Goal: Check status: Check status

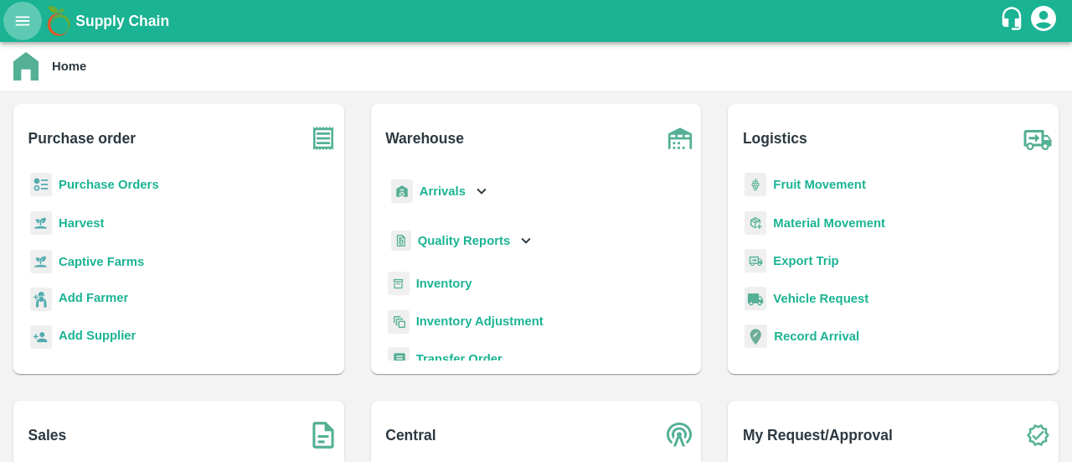
click at [17, 23] on icon "open drawer" at bounding box center [22, 21] width 18 height 18
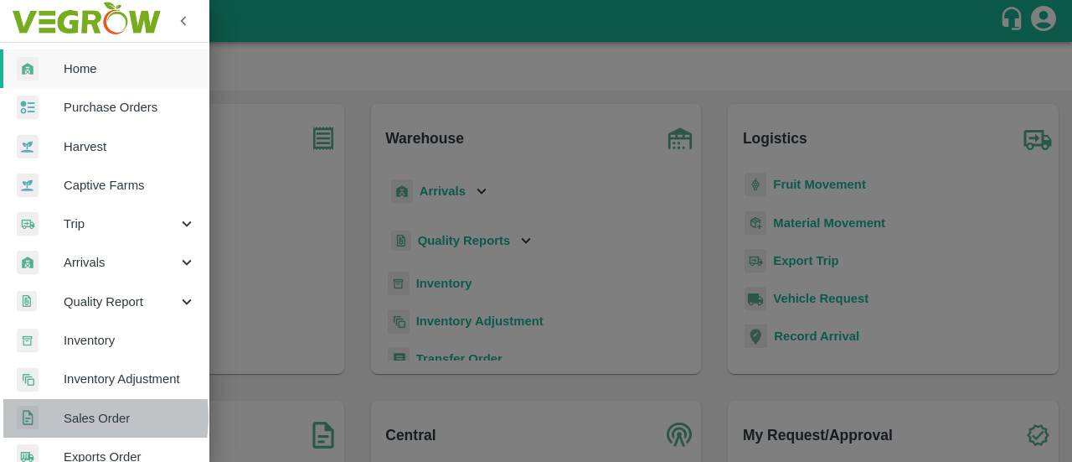
click at [62, 416] on div at bounding box center [40, 418] width 47 height 24
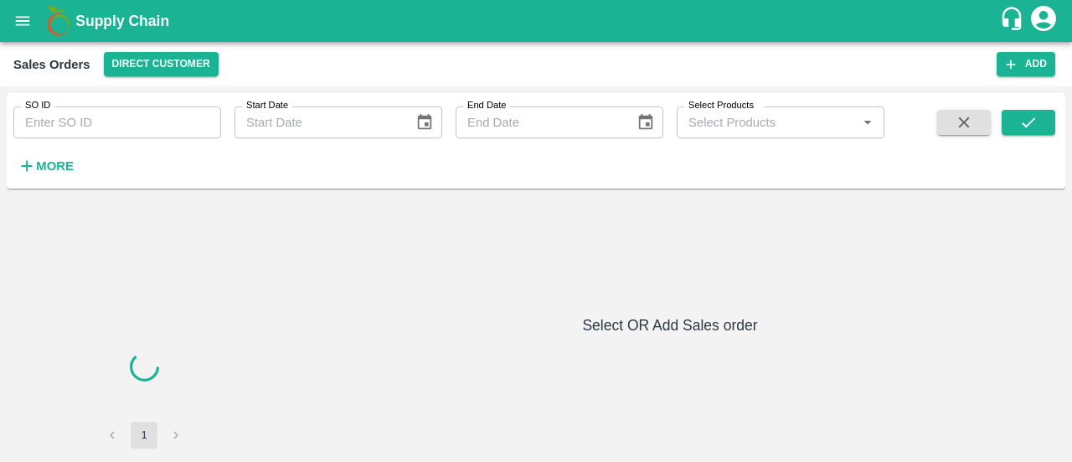
click at [107, 125] on input "SO ID" at bounding box center [117, 122] width 208 height 32
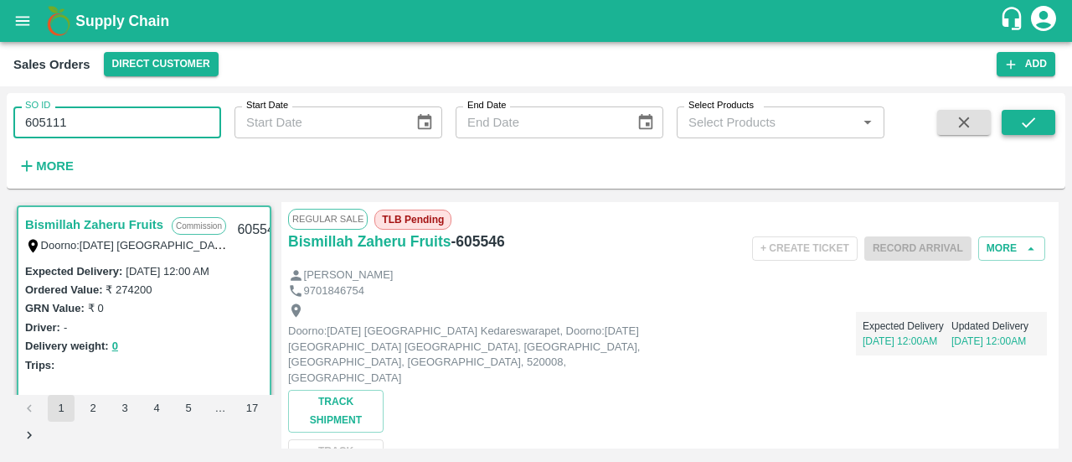
type input "605111"
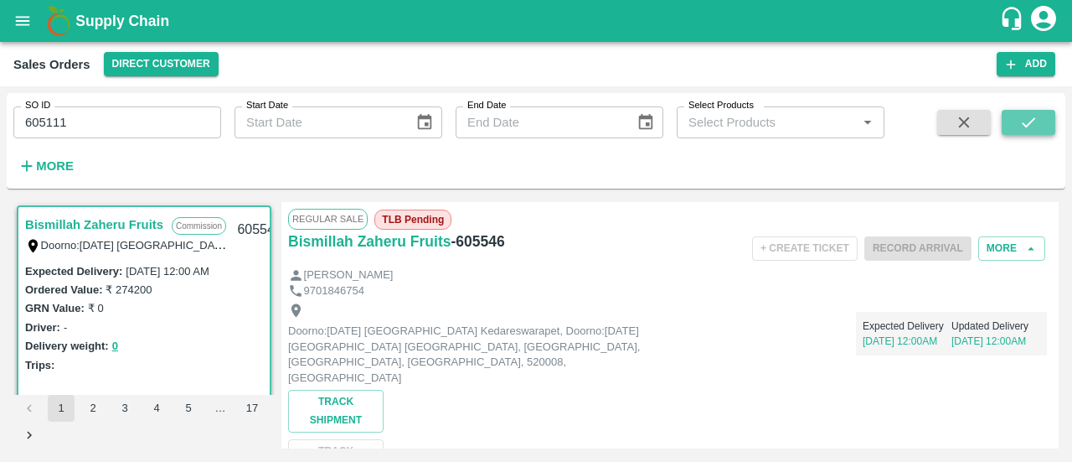
click at [1027, 128] on icon "submit" at bounding box center [1029, 122] width 18 height 18
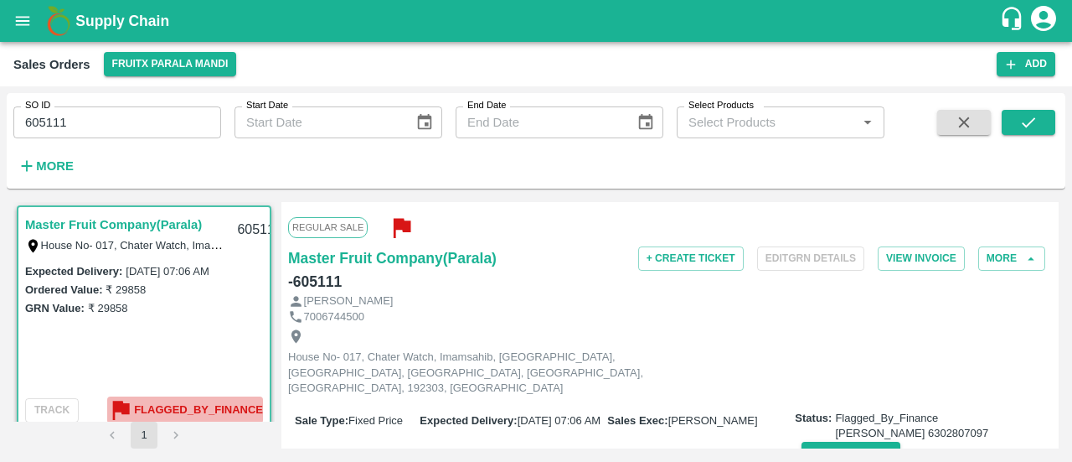
click at [189, 405] on b "Flagged_By_Finance" at bounding box center [198, 409] width 129 height 19
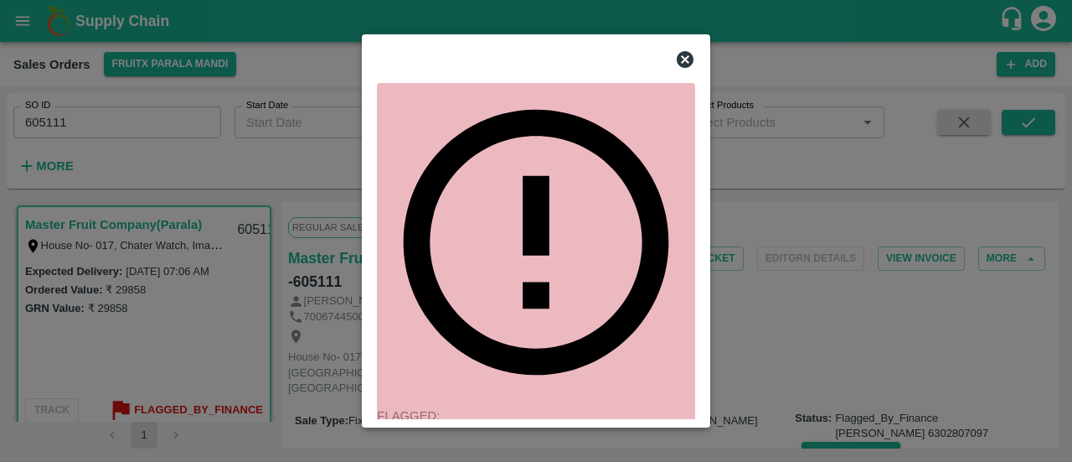
click at [685, 70] on icon at bounding box center [685, 59] width 20 height 20
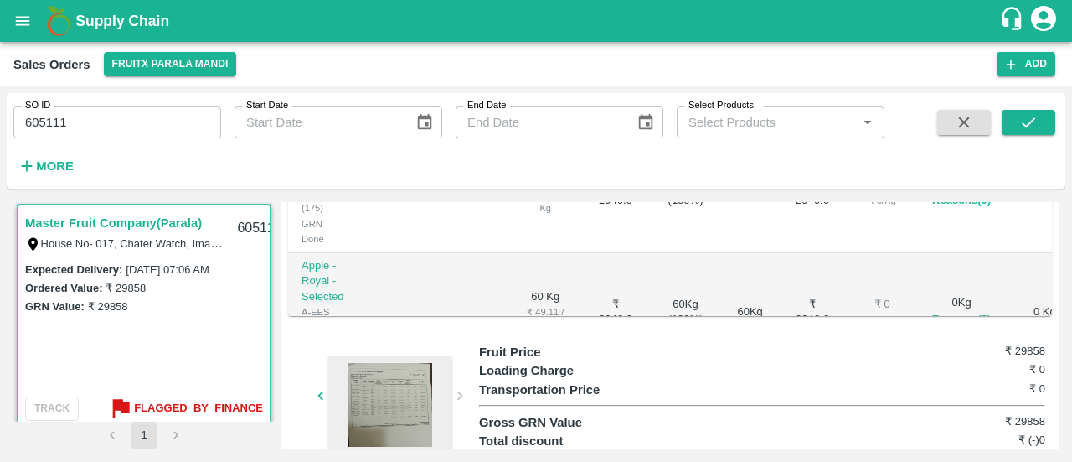
scroll to position [592, 0]
click at [405, 363] on div at bounding box center [391, 403] width 126 height 97
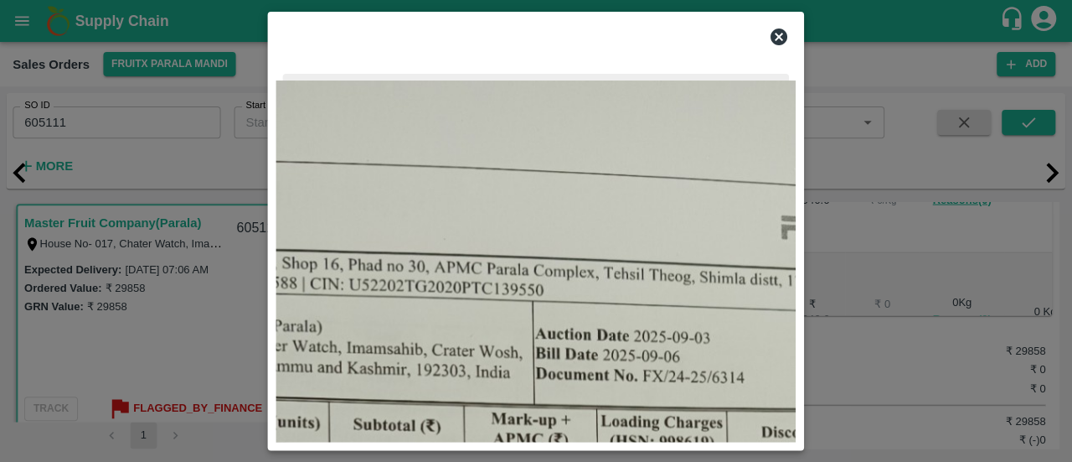
scroll to position [0, 0]
click at [774, 35] on icon at bounding box center [779, 36] width 17 height 17
